Goal: Task Accomplishment & Management: Use online tool/utility

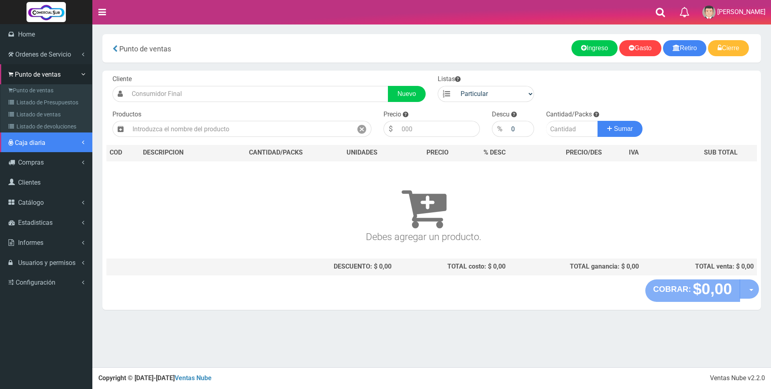
click at [32, 143] on span "Caja diaria" at bounding box center [30, 143] width 31 height 8
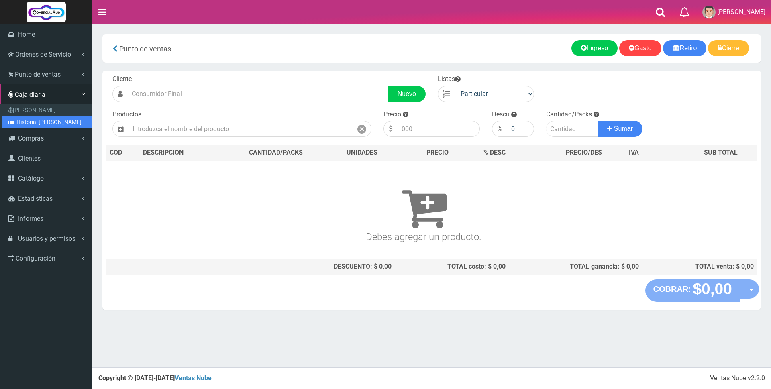
click at [34, 120] on link "Historial [PERSON_NAME]" at bounding box center [47, 122] width 90 height 12
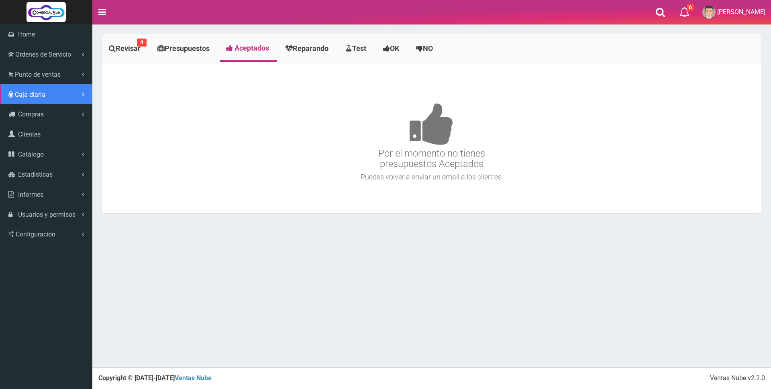
click at [31, 91] on span "Caja diaria" at bounding box center [30, 95] width 31 height 8
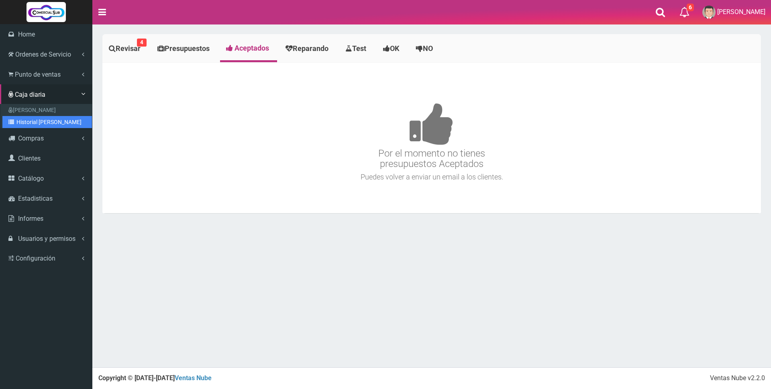
click at [31, 123] on link "Historial [PERSON_NAME]" at bounding box center [47, 122] width 90 height 12
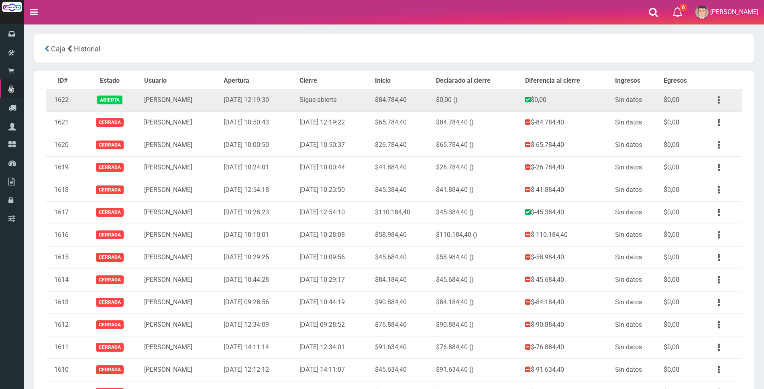
click at [719, 102] on icon "button" at bounding box center [719, 100] width 2 height 14
click at [714, 117] on link "Ver" at bounding box center [695, 120] width 63 height 18
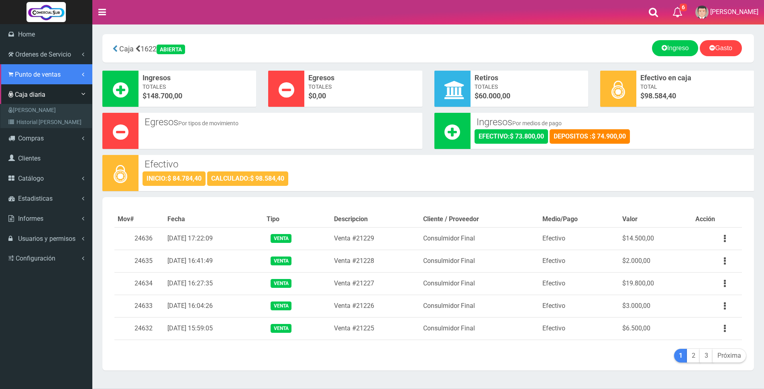
click at [20, 73] on span "Punto de ventas" at bounding box center [38, 75] width 46 height 8
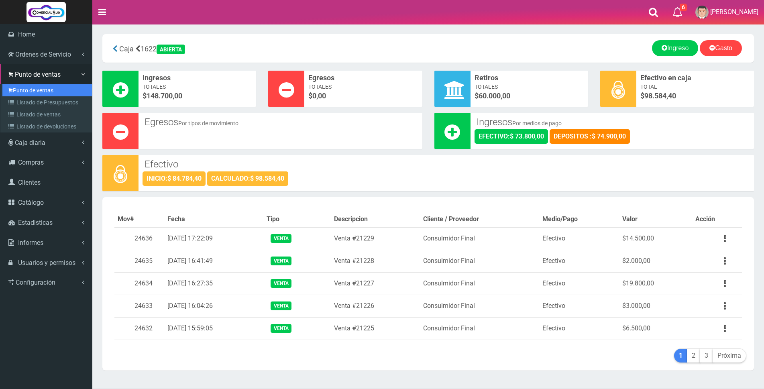
click at [20, 88] on link "Punto de ventas" at bounding box center [47, 90] width 90 height 12
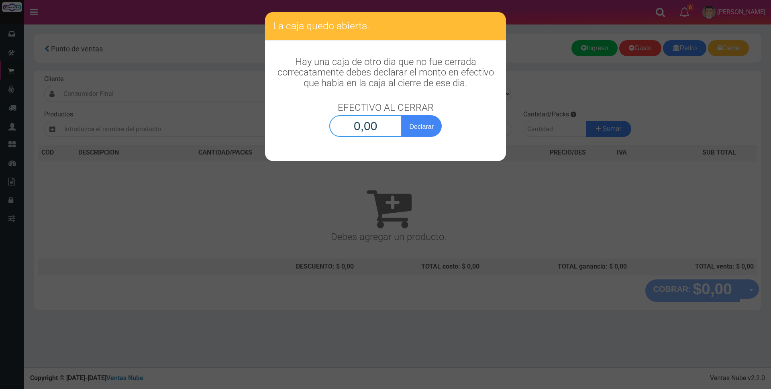
click at [353, 126] on input "0,00" at bounding box center [365, 126] width 73 height 22
type input "98.584,40"
click at [420, 128] on button "Declarar" at bounding box center [421, 126] width 40 height 22
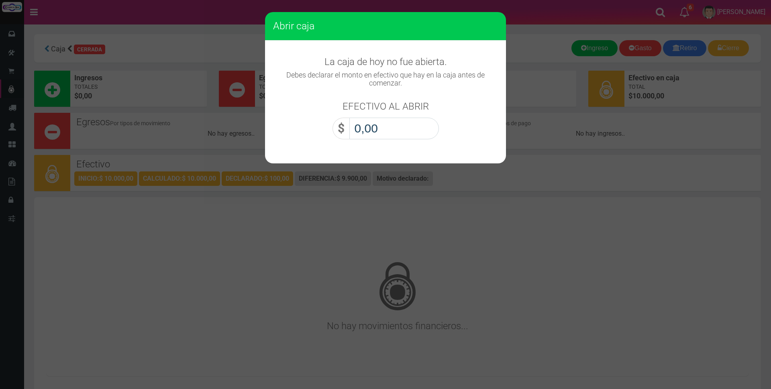
click at [420, 128] on input "0,00" at bounding box center [394, 129] width 90 height 22
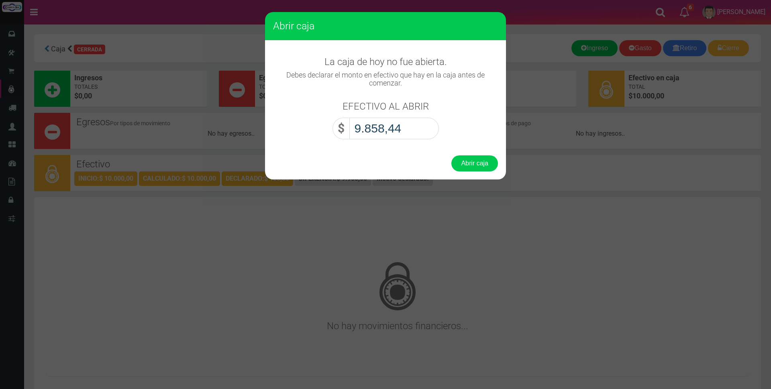
type input "98.584,40"
click at [487, 163] on button "Abrir caja" at bounding box center [474, 163] width 47 height 16
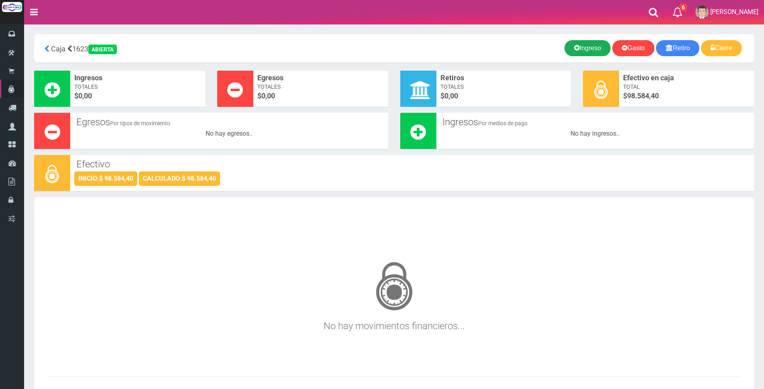
click at [582, 45] on link "Ingreso" at bounding box center [587, 48] width 46 height 16
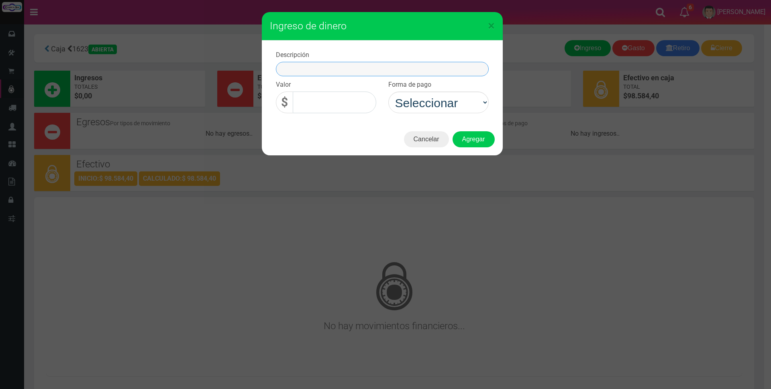
click at [349, 71] on input "text" at bounding box center [382, 69] width 213 height 14
type input "[PERSON_NAME] neon compra 21224"
click at [294, 98] on input "0,00" at bounding box center [335, 103] width 84 height 22
type input "29.900,00"
click at [479, 103] on select "Seleccionar Efectivo Tarjeta de Crédito Depósito Débito" at bounding box center [438, 103] width 100 height 22
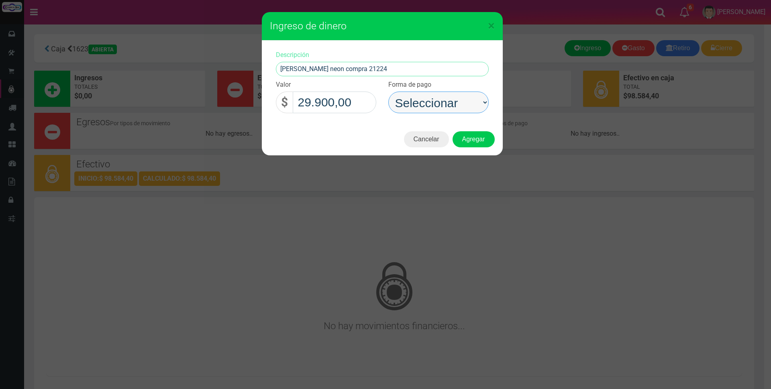
select select "Efectivo"
click at [388, 92] on select "Seleccionar Efectivo Tarjeta de Crédito Depósito Débito" at bounding box center [438, 103] width 100 height 22
click at [469, 139] on button "Agregar" at bounding box center [473, 139] width 42 height 16
